Goal: Task Accomplishment & Management: Complete application form

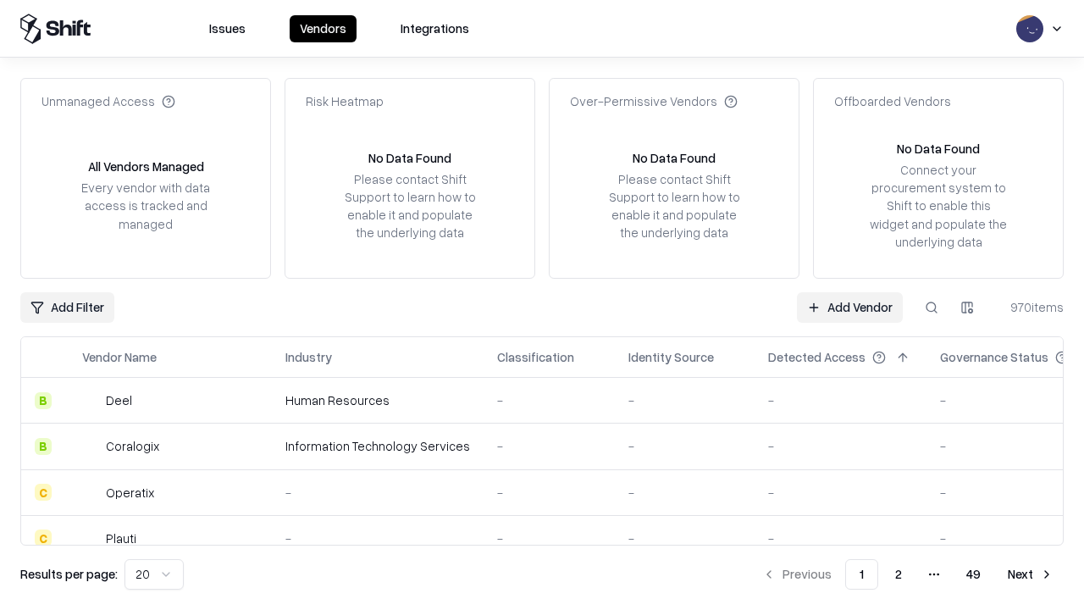
click at [849, 307] on link "Add Vendor" at bounding box center [850, 307] width 106 height 30
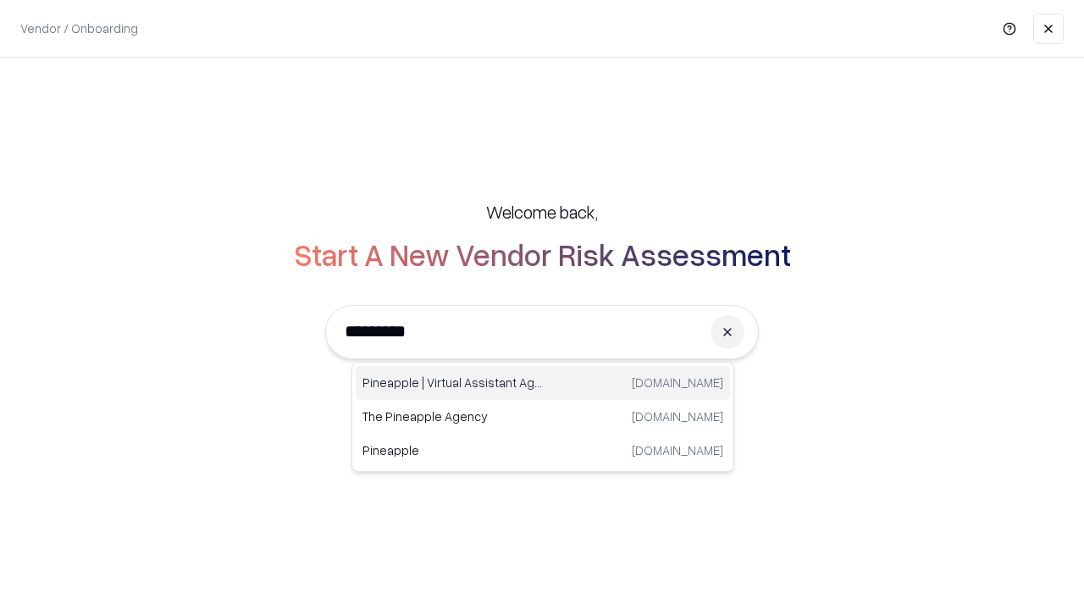
click at [543, 383] on div "Pineapple | Virtual Assistant Agency [DOMAIN_NAME]" at bounding box center [543, 383] width 374 height 34
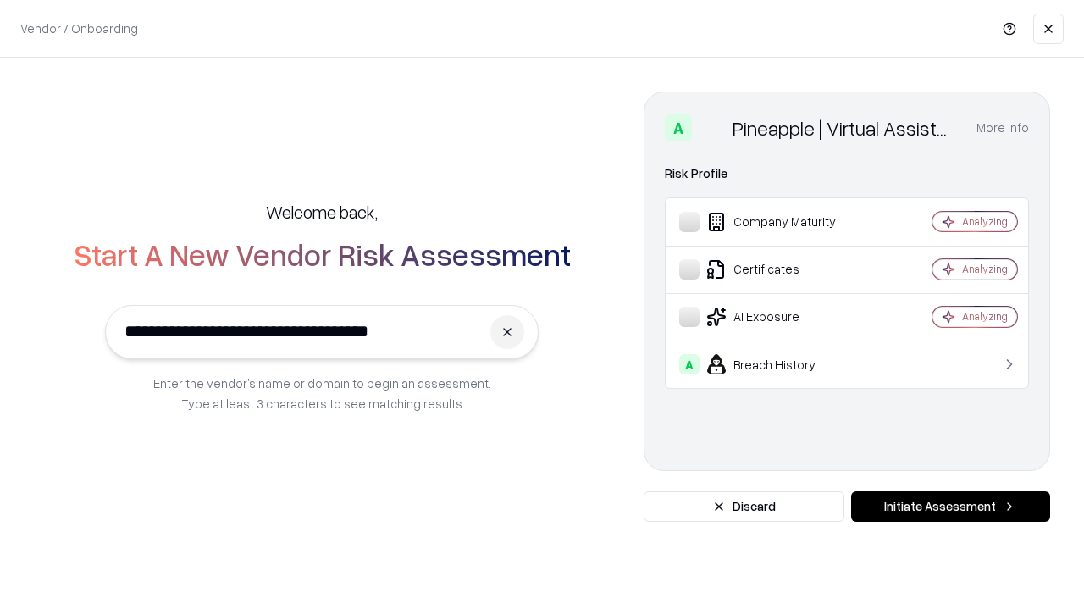
type input "**********"
click at [950, 506] on button "Initiate Assessment" at bounding box center [950, 506] width 199 height 30
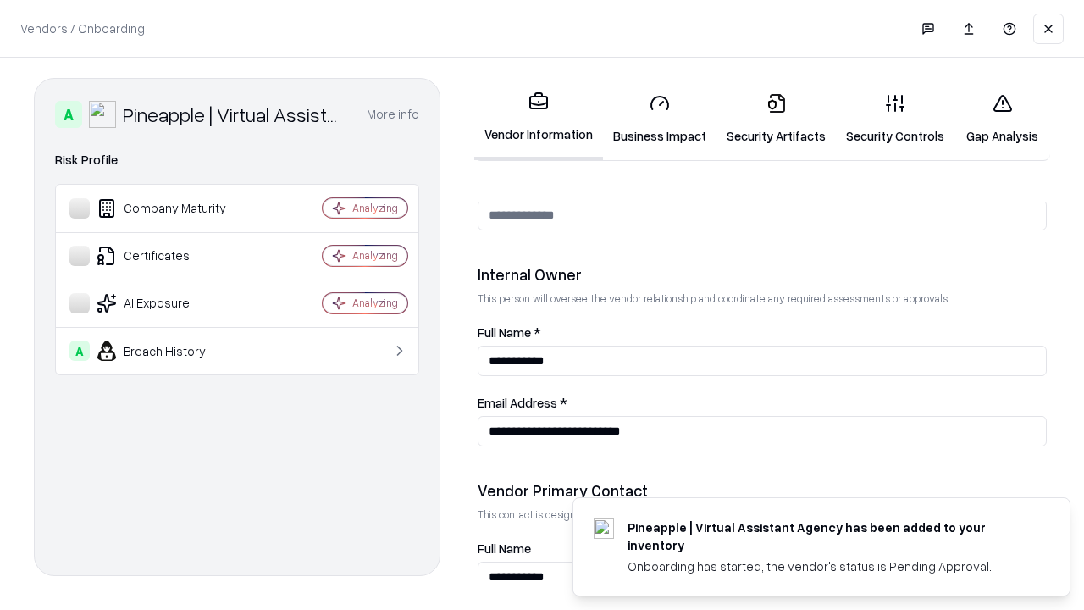
scroll to position [877, 0]
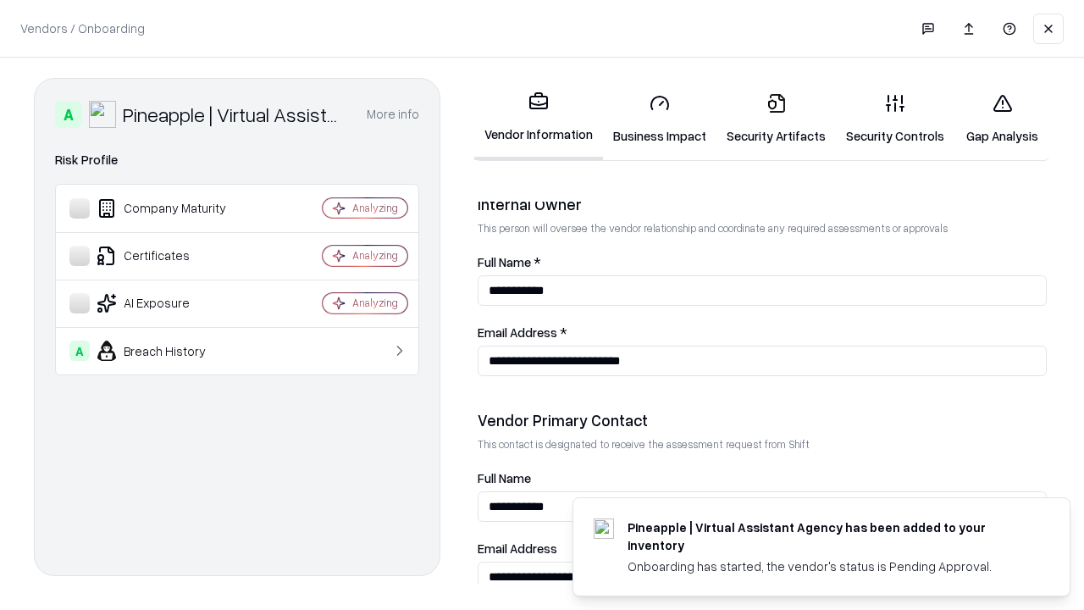
click at [660, 119] on link "Business Impact" at bounding box center [659, 119] width 113 height 79
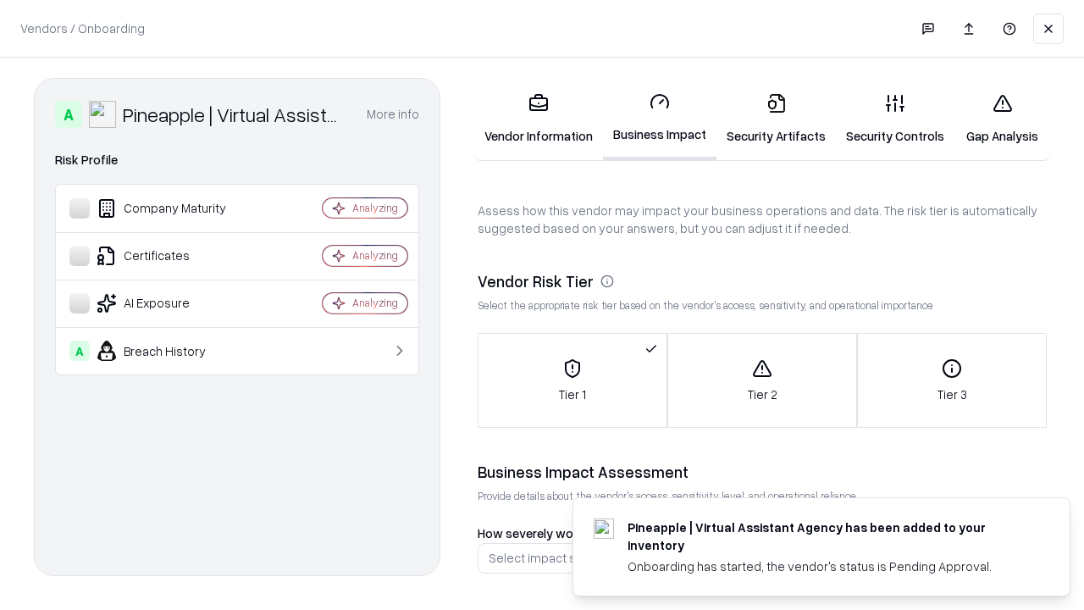
click at [776, 119] on link "Security Artifacts" at bounding box center [776, 119] width 119 height 79
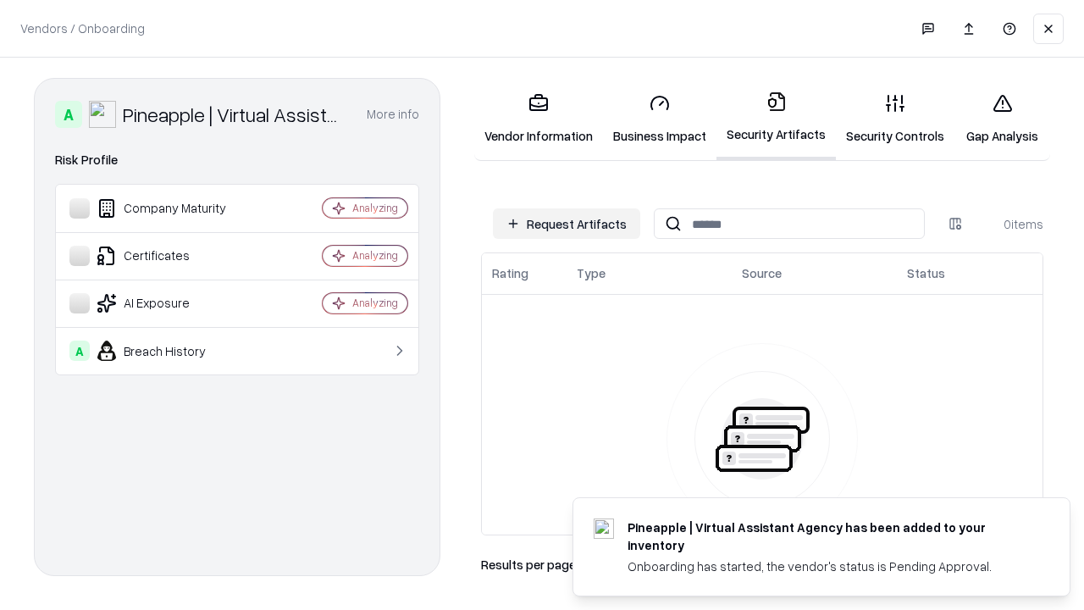
click at [567, 224] on button "Request Artifacts" at bounding box center [566, 223] width 147 height 30
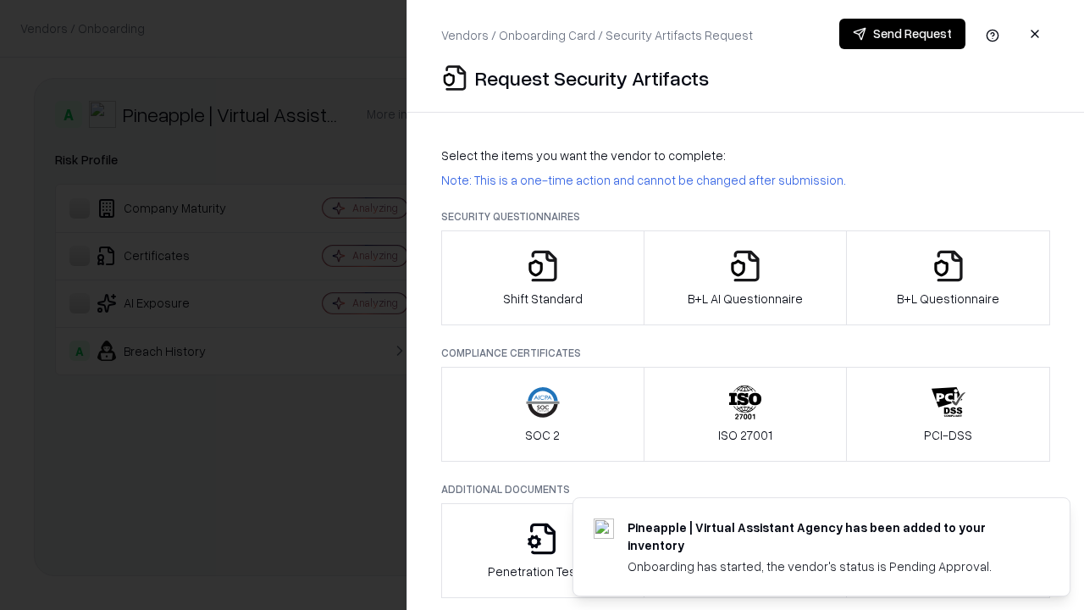
click at [542, 278] on icon "button" at bounding box center [543, 266] width 34 height 34
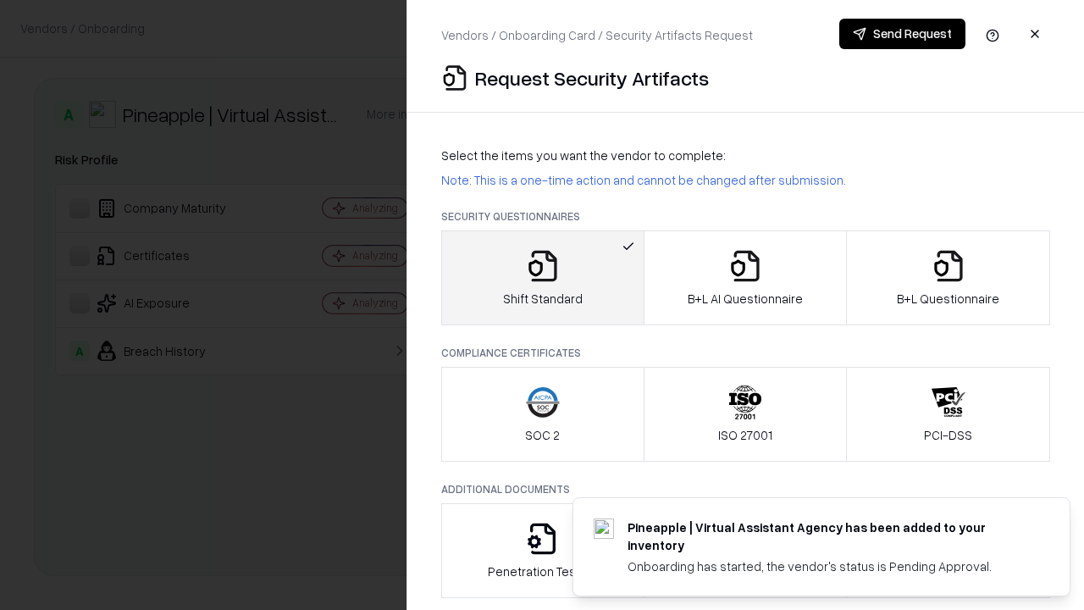
click at [902, 34] on button "Send Request" at bounding box center [902, 34] width 126 height 30
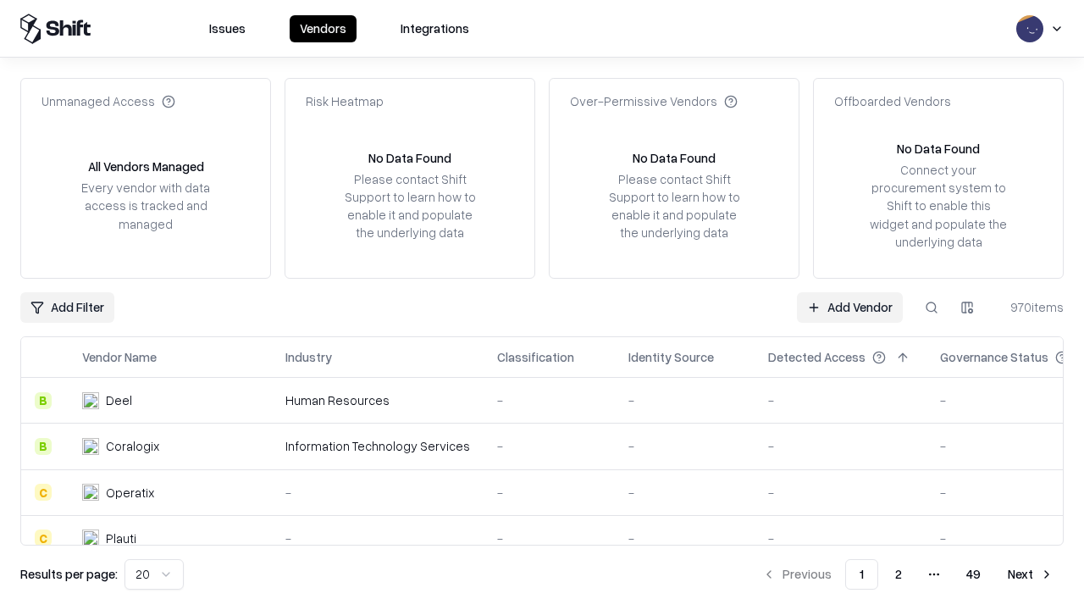
click at [932, 307] on button at bounding box center [931, 307] width 30 height 30
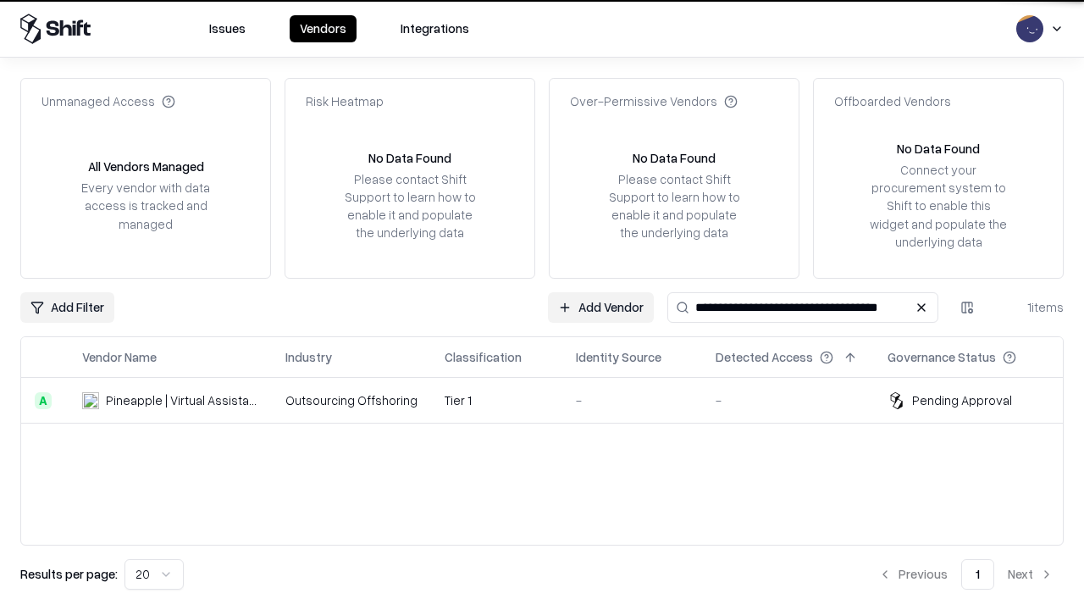
type input "**********"
click at [552, 400] on td "Tier 1" at bounding box center [496, 401] width 131 height 46
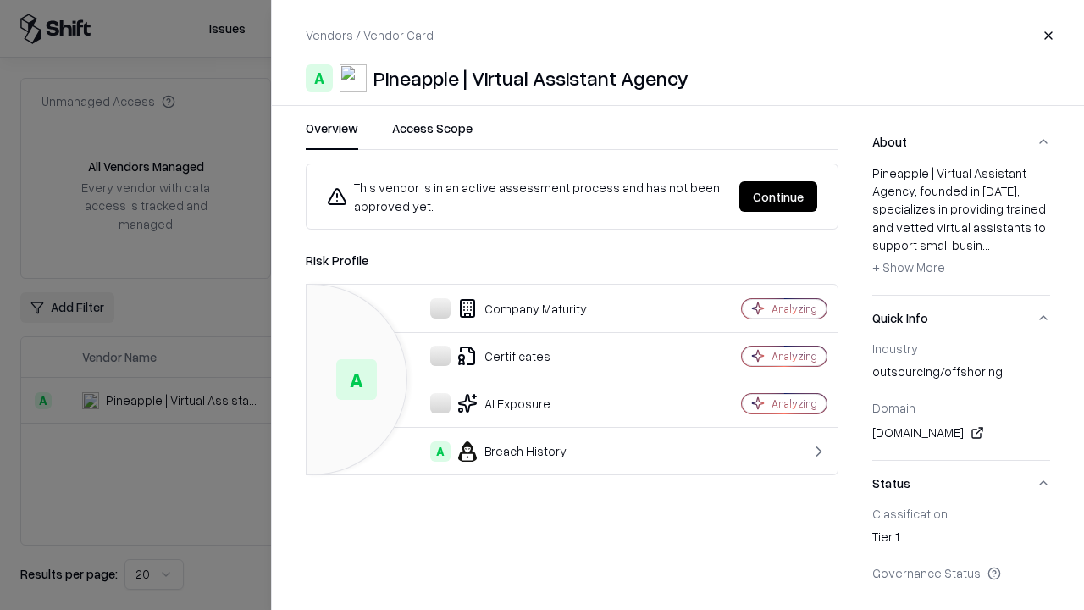
click at [778, 196] on button "Continue" at bounding box center [778, 196] width 78 height 30
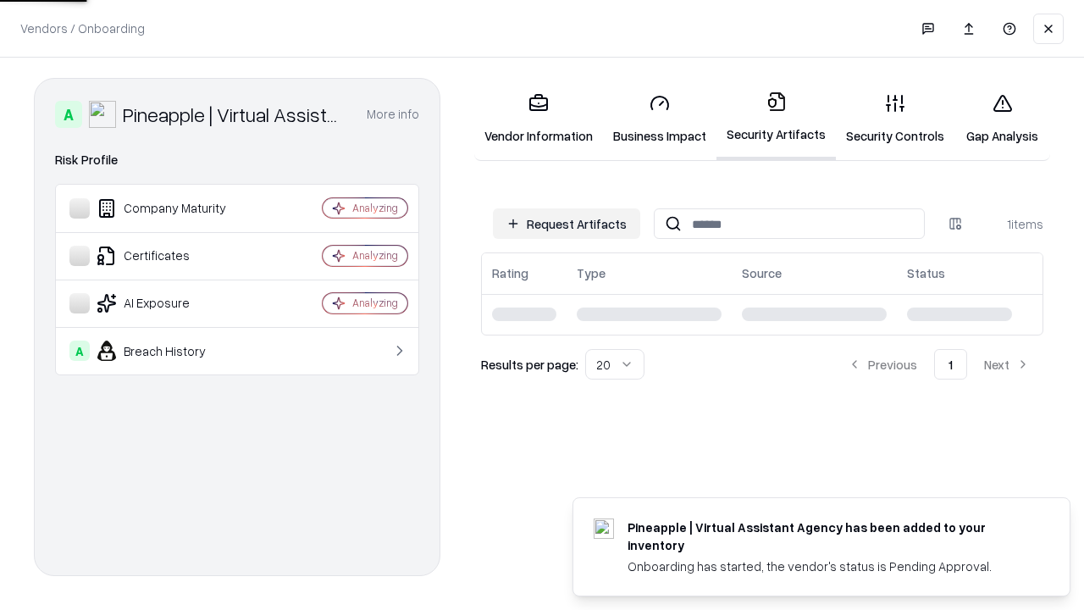
click at [1002, 119] on link "Gap Analysis" at bounding box center [1003, 119] width 96 height 79
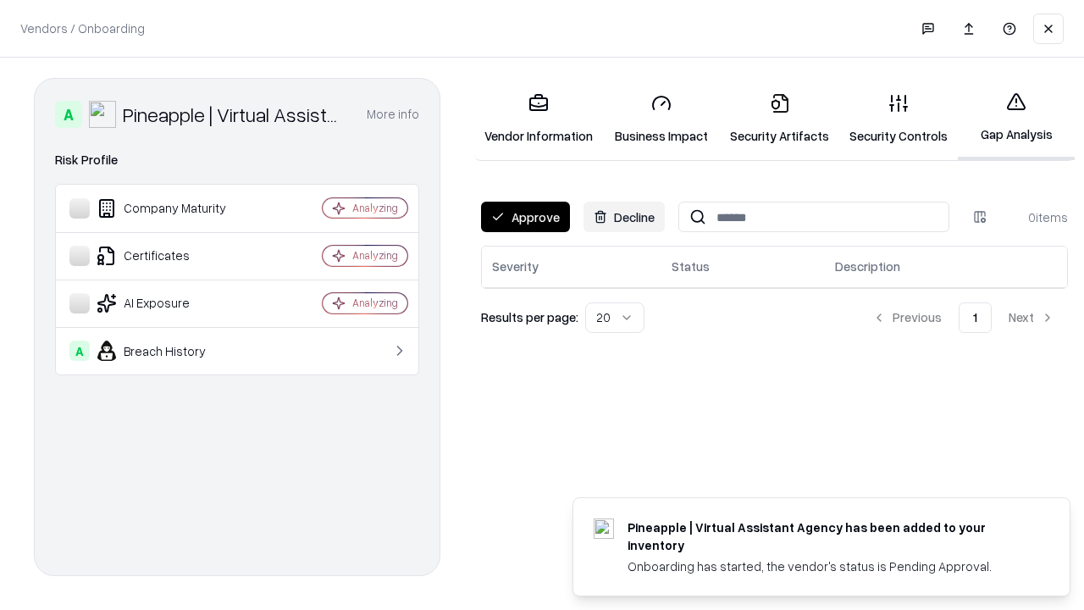
click at [525, 217] on button "Approve" at bounding box center [525, 217] width 89 height 30
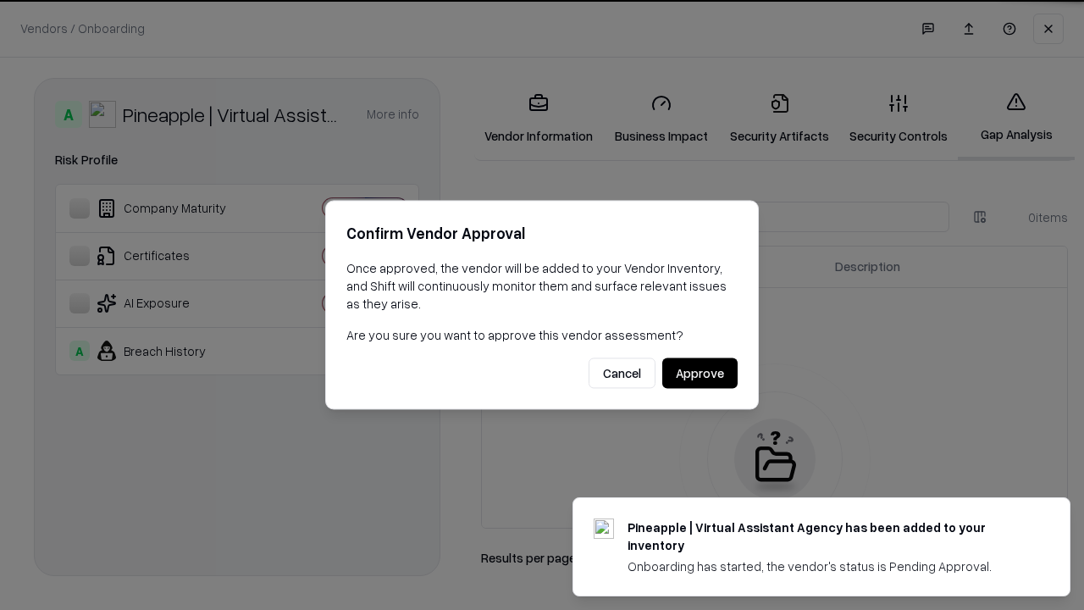
click at [700, 373] on button "Approve" at bounding box center [699, 373] width 75 height 30
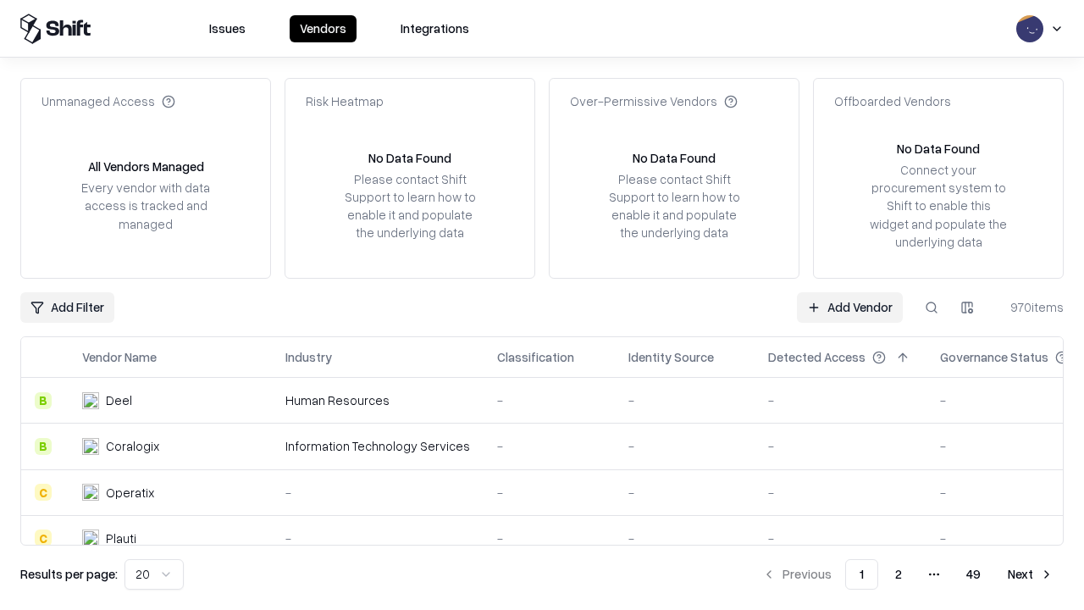
type input "**********"
click at [849, 307] on link "Add Vendor" at bounding box center [850, 307] width 106 height 30
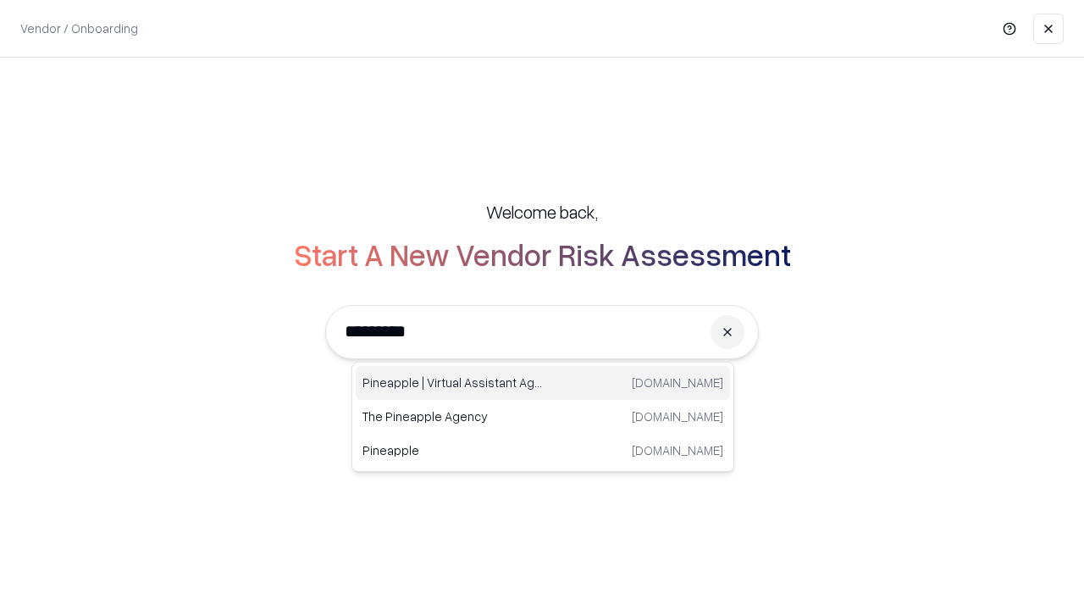
click at [543, 383] on div "Pineapple | Virtual Assistant Agency [DOMAIN_NAME]" at bounding box center [543, 383] width 374 height 34
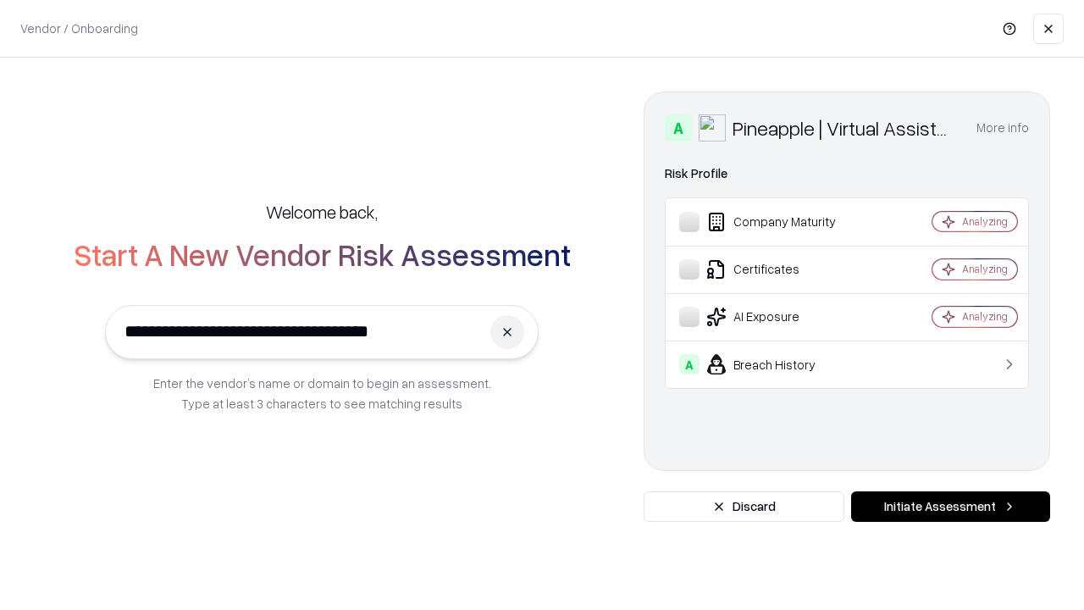
type input "**********"
click at [950, 506] on button "Initiate Assessment" at bounding box center [950, 506] width 199 height 30
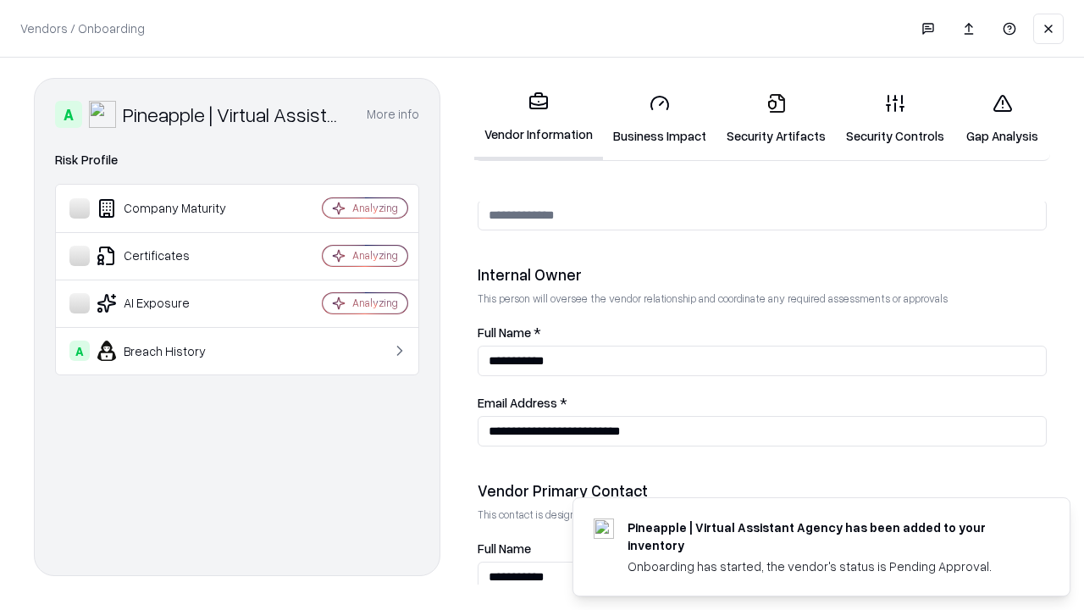
scroll to position [877, 0]
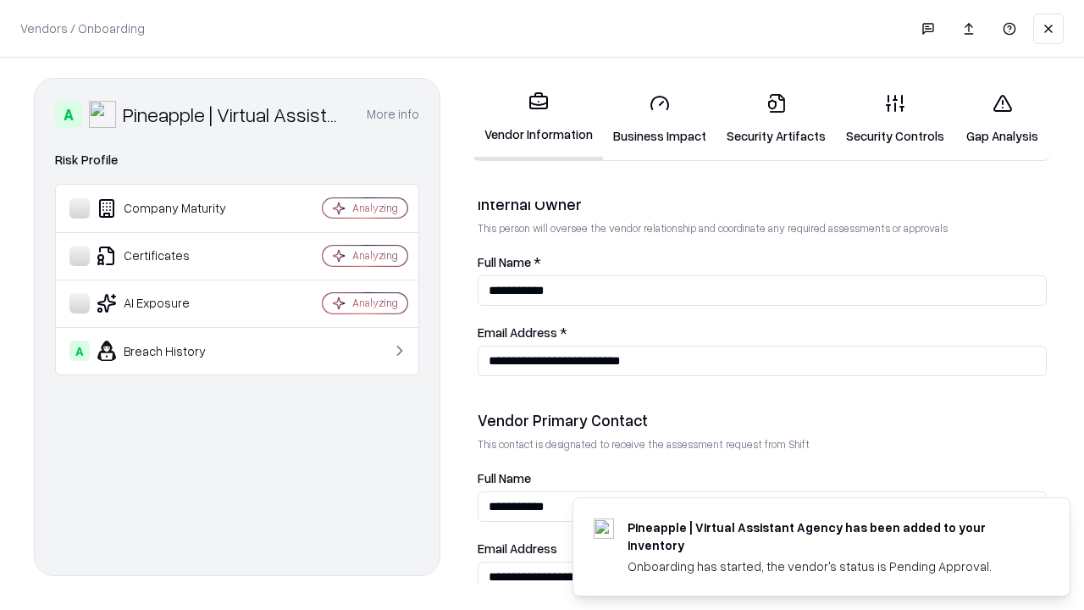
click at [1002, 119] on link "Gap Analysis" at bounding box center [1003, 119] width 96 height 79
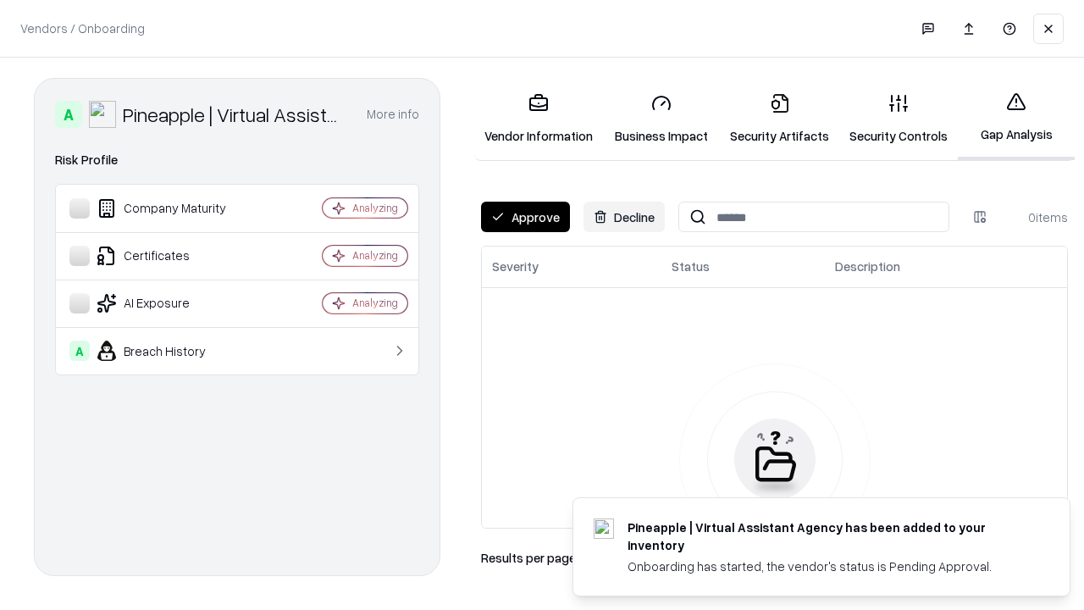
click at [525, 217] on button "Approve" at bounding box center [525, 217] width 89 height 30
